Goal: Task Accomplishment & Management: Complete application form

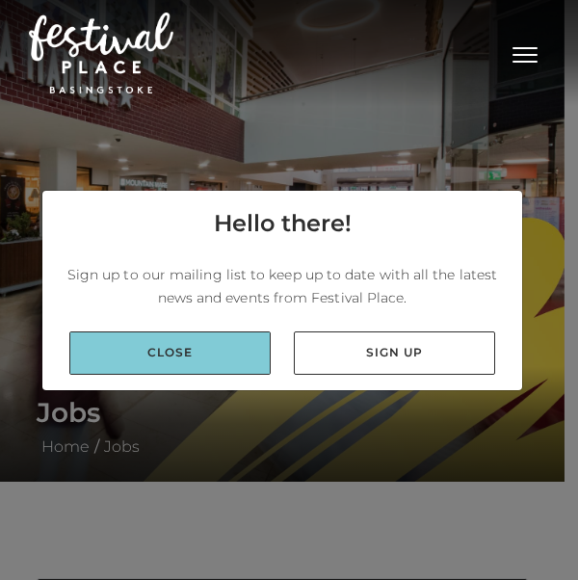
click at [162, 373] on link "Close" at bounding box center [169, 352] width 201 height 43
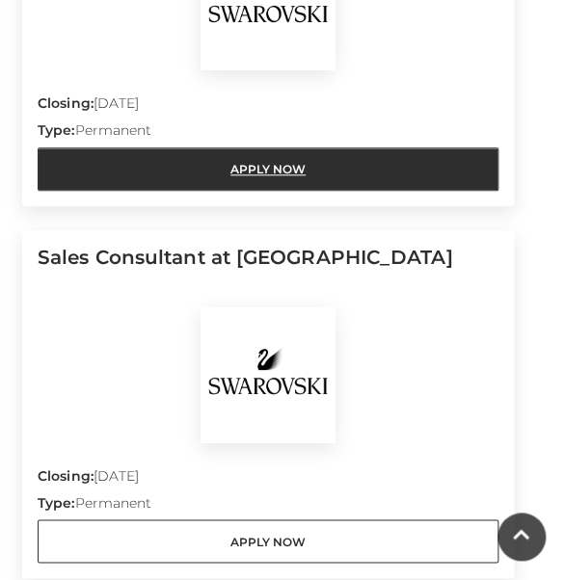
scroll to position [1676, 0]
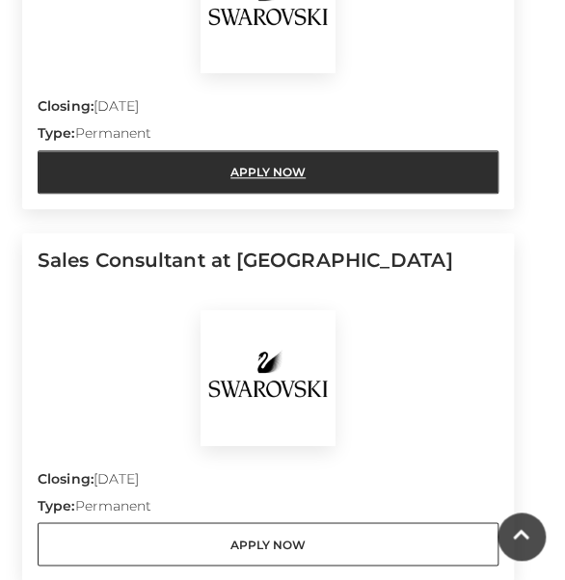
click at [255, 167] on link "Apply Now" at bounding box center [268, 171] width 461 height 43
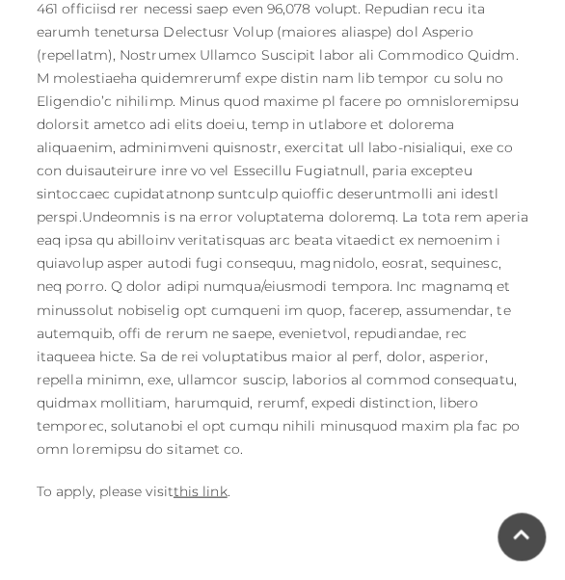
scroll to position [1815, 0]
click at [205, 481] on link "this link" at bounding box center [200, 489] width 54 height 17
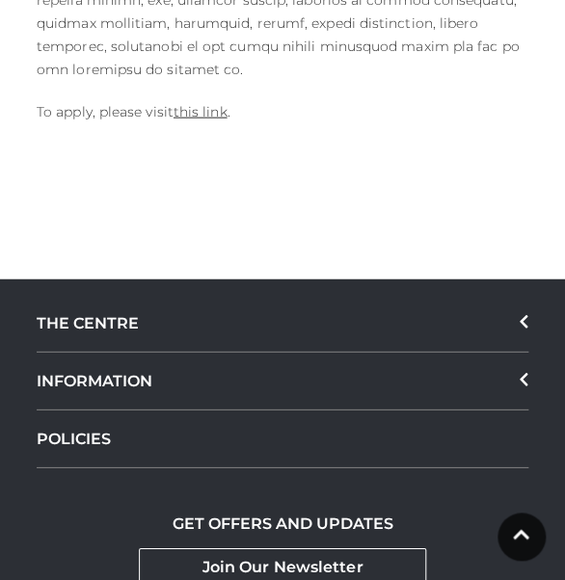
scroll to position [2195, 0]
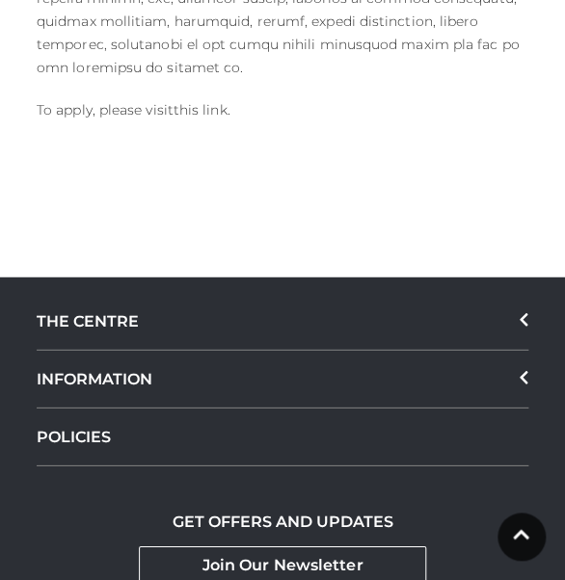
click at [197, 101] on link "this link" at bounding box center [200, 109] width 54 height 17
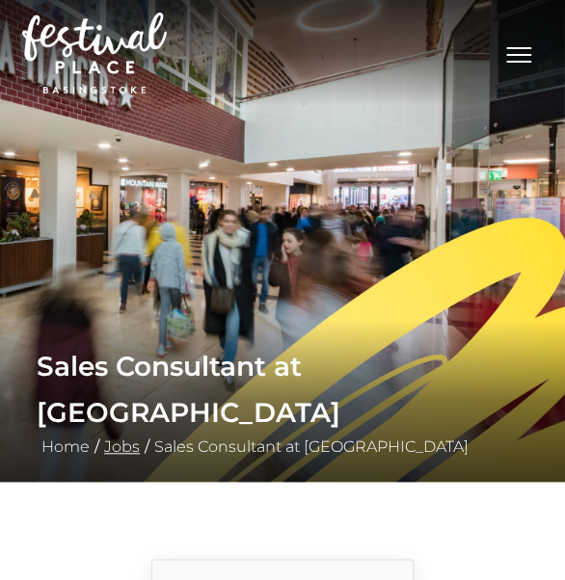
click at [123, 454] on link "Jobs" at bounding box center [121, 446] width 45 height 18
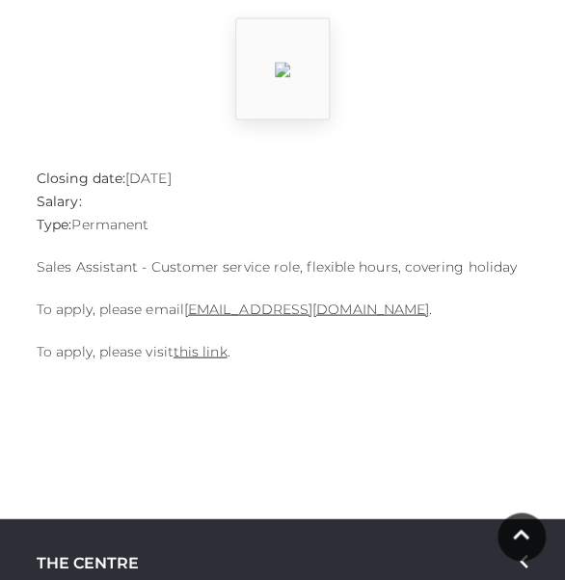
scroll to position [540, 0]
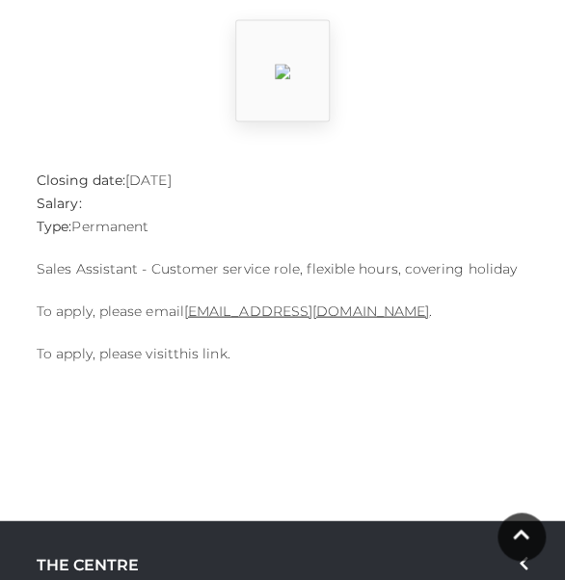
click at [206, 358] on link "this link" at bounding box center [200, 352] width 54 height 17
click at [202, 358] on link "this link" at bounding box center [200, 352] width 54 height 17
